Goal: Information Seeking & Learning: Learn about a topic

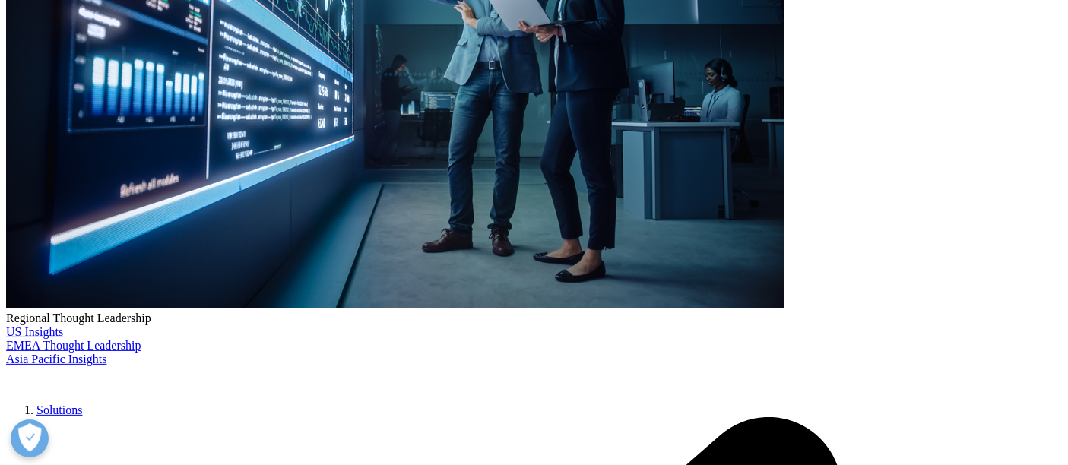
scroll to position [420, 0]
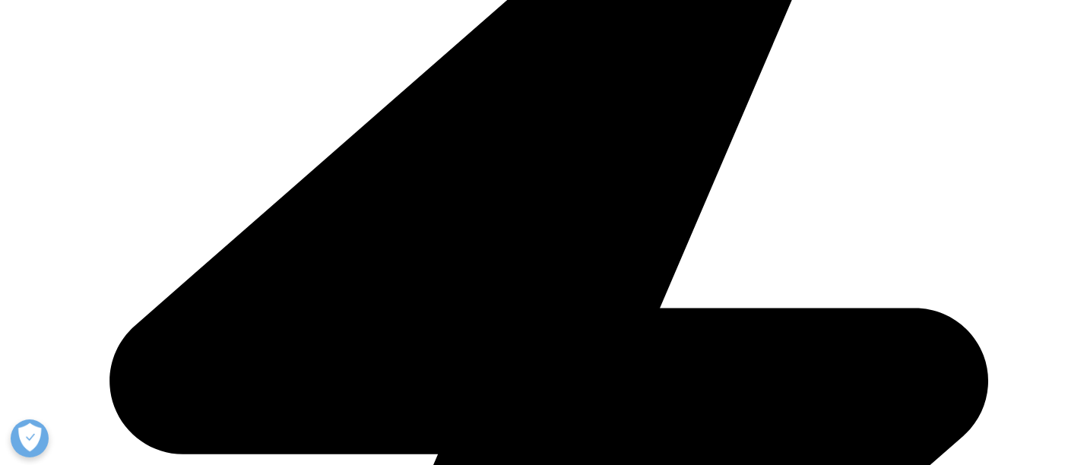
scroll to position [1043, 0]
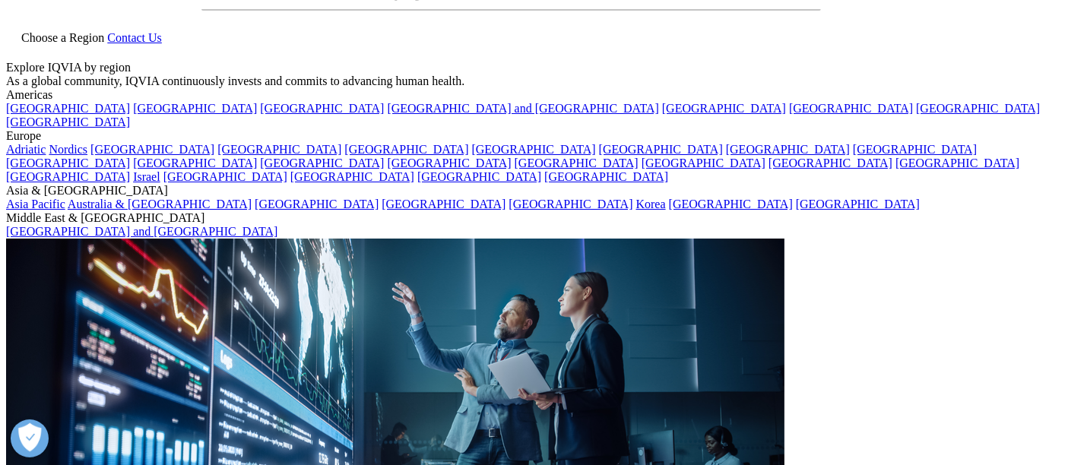
scroll to position [32, 0]
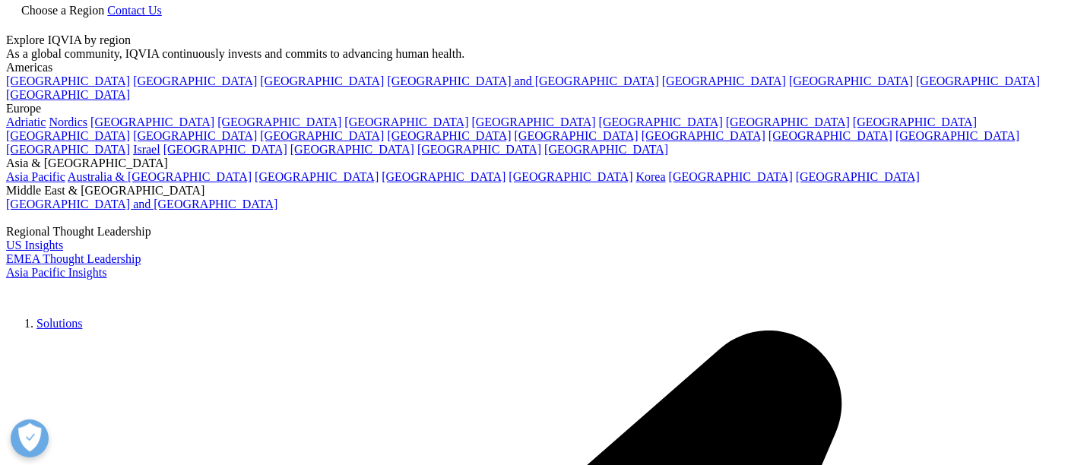
scroll to position [3200, 0]
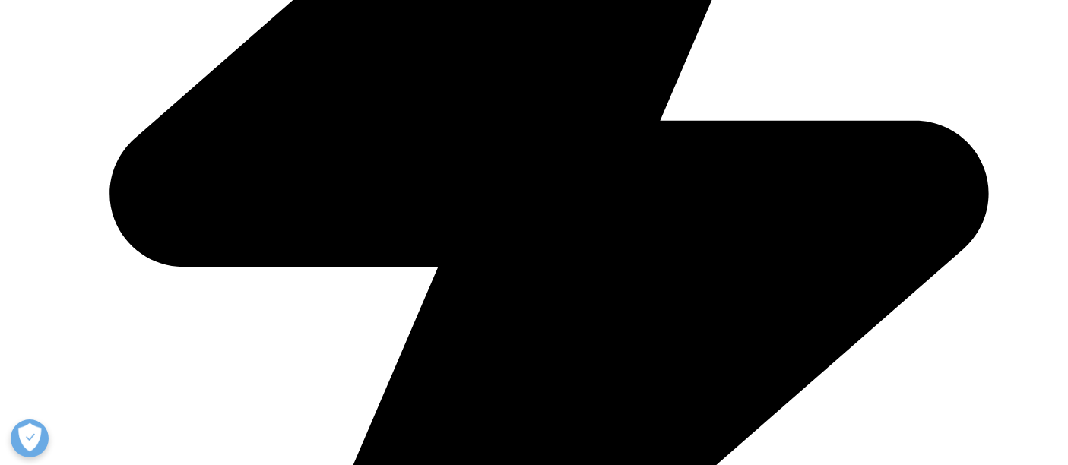
scroll to position [1221, 0]
